Goal: Information Seeking & Learning: Learn about a topic

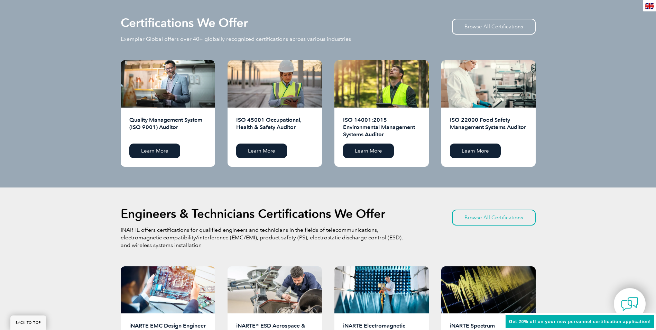
scroll to position [691, 0]
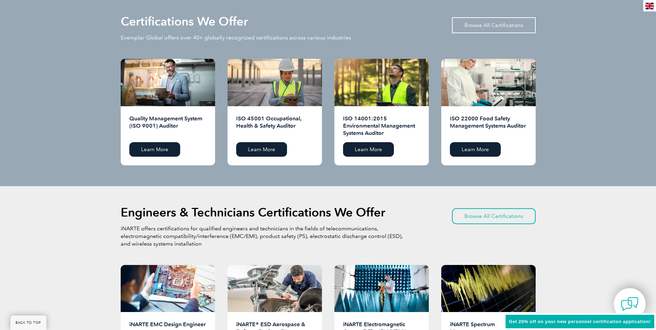
click at [480, 27] on link "Browse All Certifications" at bounding box center [494, 25] width 84 height 16
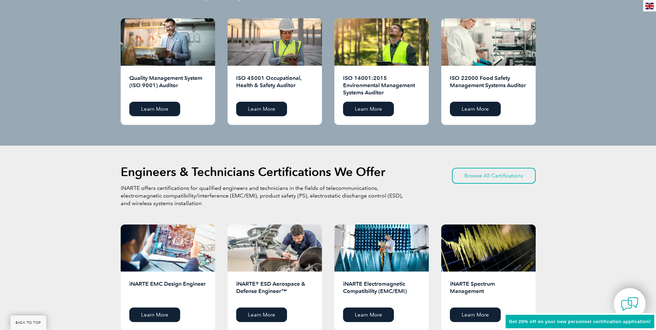
scroll to position [864, 0]
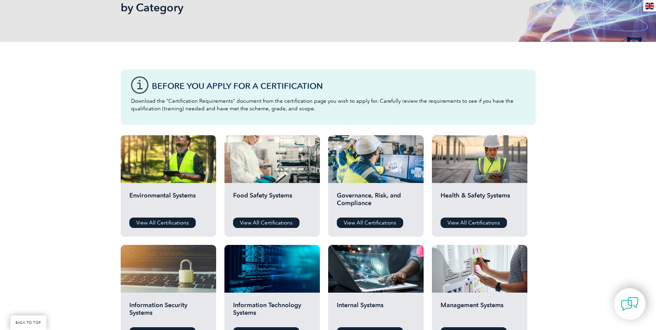
scroll to position [173, 0]
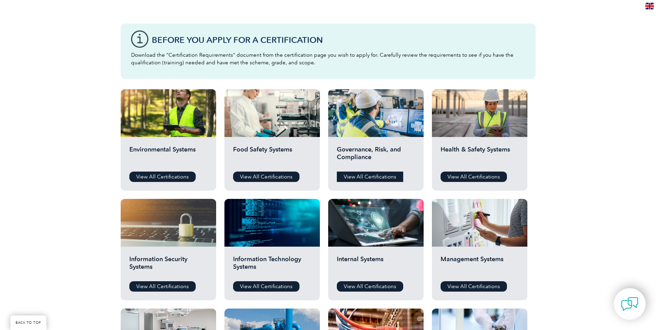
click at [363, 179] on link "View All Certifications" at bounding box center [370, 176] width 66 height 10
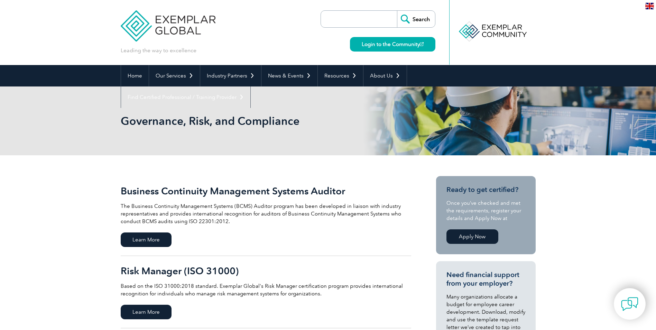
click at [348, 17] on input "search" at bounding box center [360, 19] width 73 height 17
type input "27001"
click at [409, 19] on input "Search" at bounding box center [416, 19] width 38 height 17
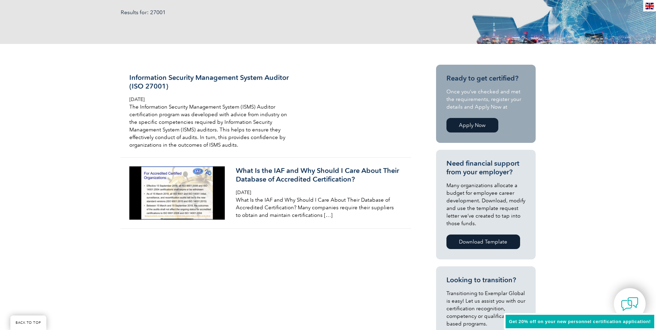
scroll to position [138, 0]
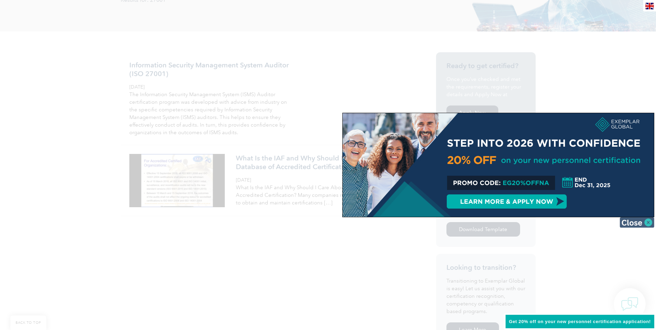
click at [651, 221] on img at bounding box center [636, 222] width 35 height 10
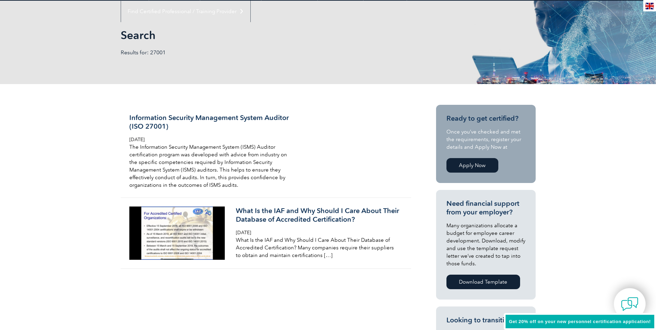
scroll to position [0, 0]
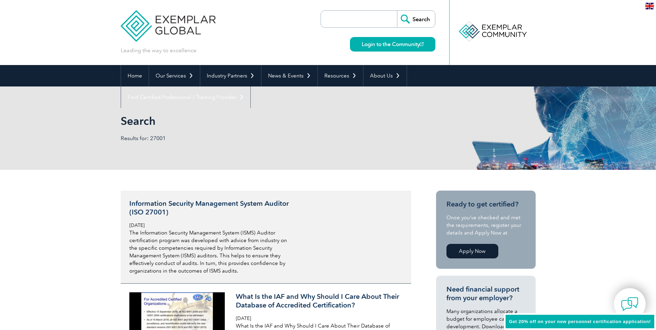
click at [204, 199] on h3 "Information Security Management System Auditor (ISO 27001)" at bounding box center [211, 207] width 164 height 17
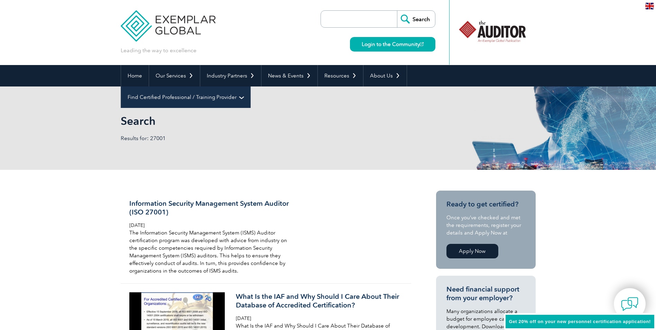
click at [250, 86] on link "Find Certified Professional / Training Provider" at bounding box center [185, 96] width 129 height 21
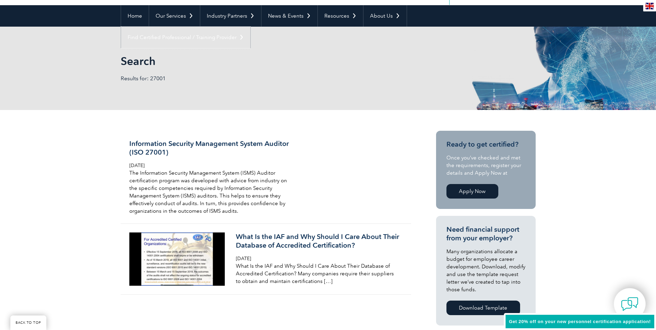
scroll to position [35, 0]
